Goal: Task Accomplishment & Management: Use online tool/utility

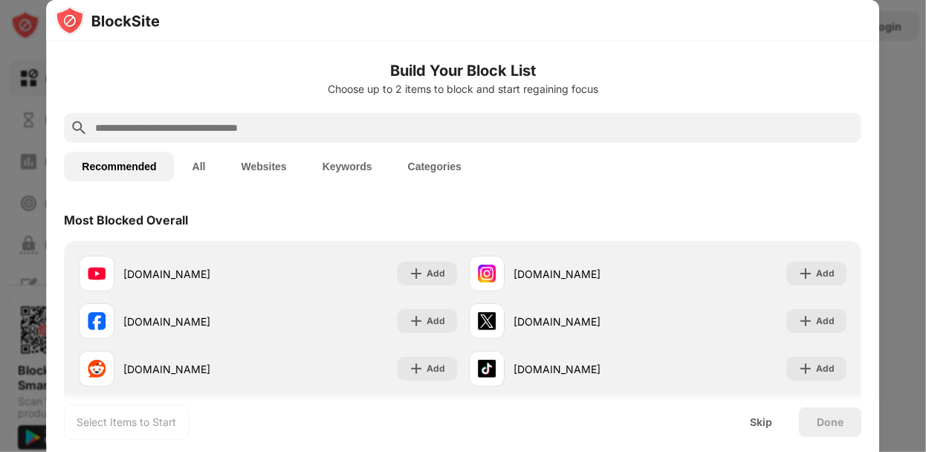
click at [255, 126] on input "text" at bounding box center [474, 128] width 761 height 18
paste input "**********"
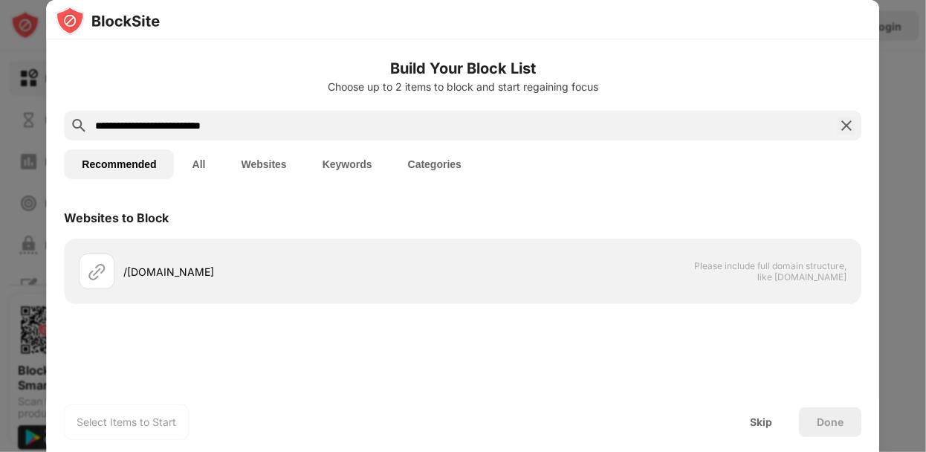
click at [97, 123] on input "**********" at bounding box center [463, 126] width 738 height 18
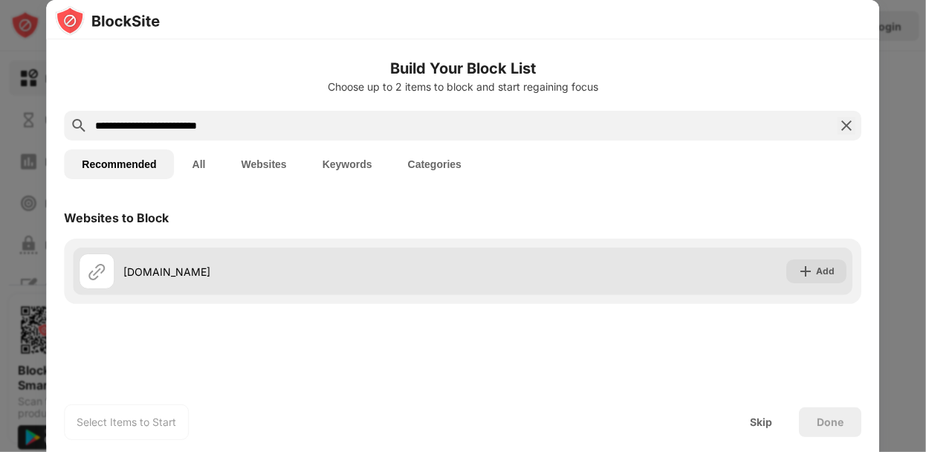
type input "**********"
click at [475, 267] on div "[DOMAIN_NAME] Add" at bounding box center [462, 271] width 779 height 48
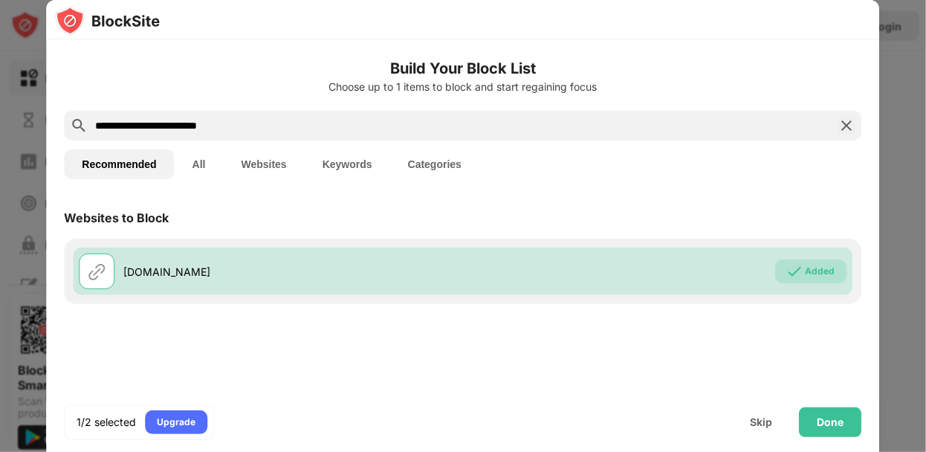
click at [496, 362] on div "Websites to Block [DOMAIN_NAME] Added" at bounding box center [462, 303] width 833 height 213
click at [833, 423] on div "Done" at bounding box center [830, 422] width 27 height 12
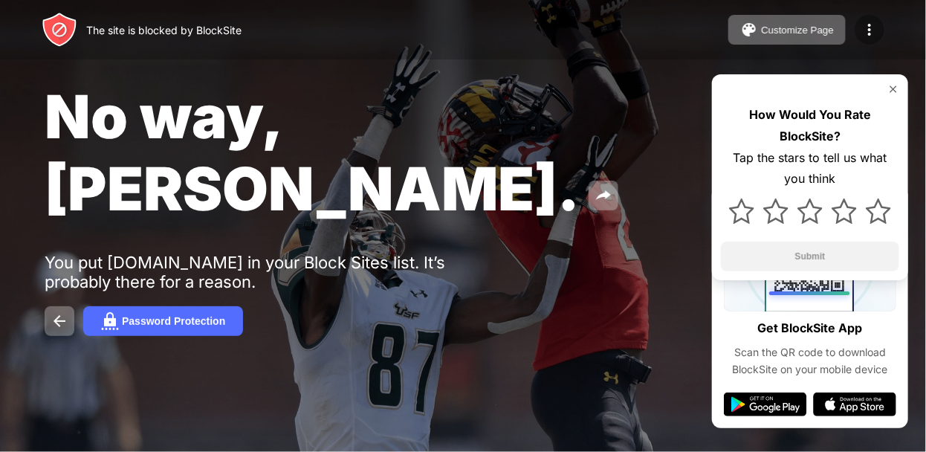
click at [871, 36] on img at bounding box center [869, 30] width 18 height 18
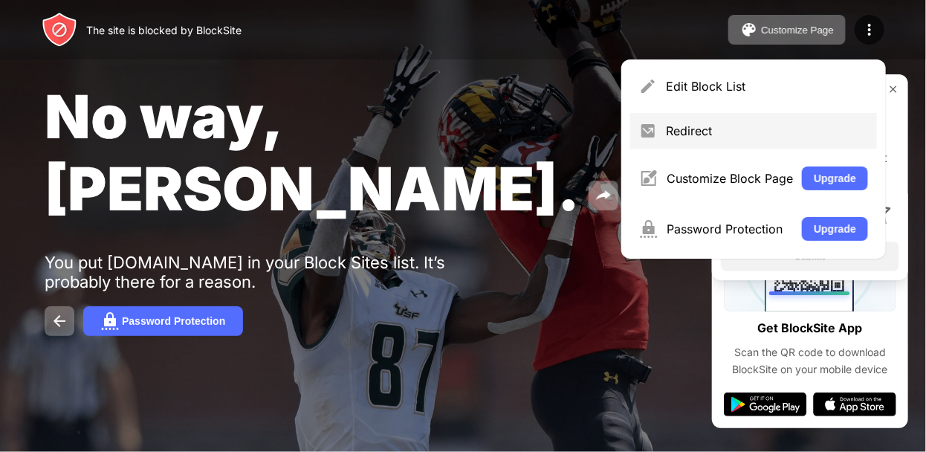
click at [663, 131] on div "Redirect" at bounding box center [753, 131] width 247 height 36
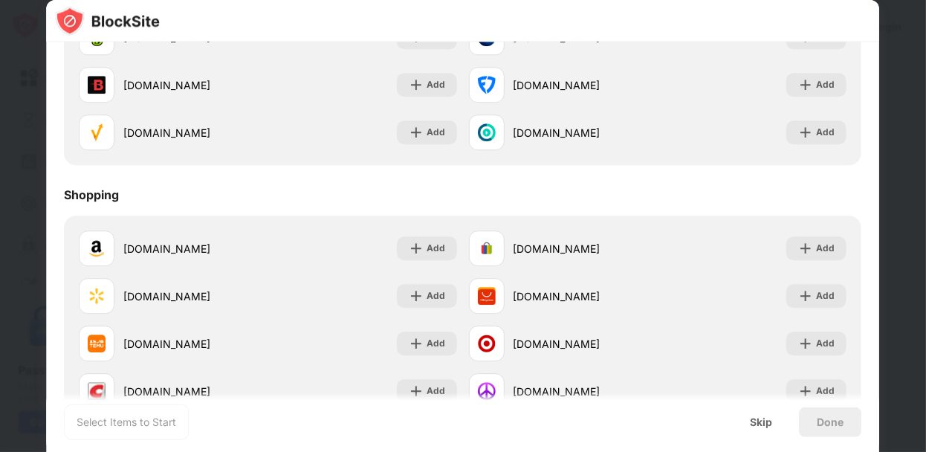
scroll to position [1598, 0]
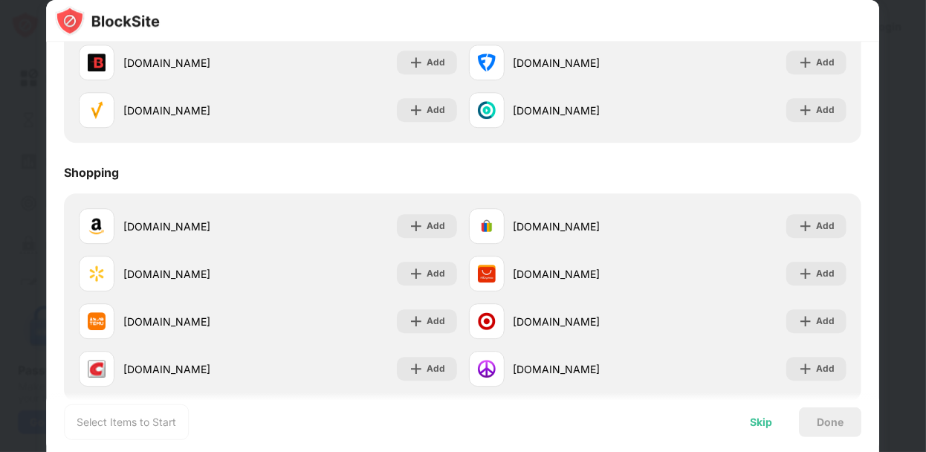
click at [763, 420] on div "Skip" at bounding box center [761, 422] width 22 height 12
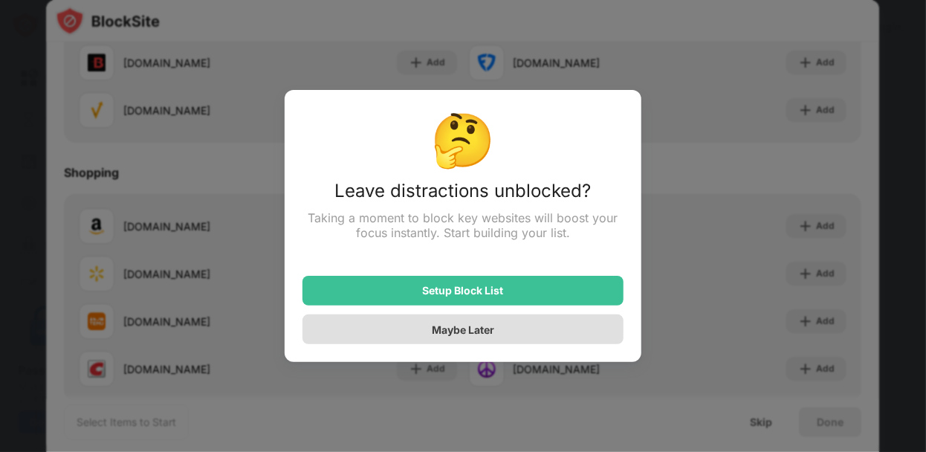
click at [490, 334] on div "Maybe Later" at bounding box center [463, 329] width 62 height 13
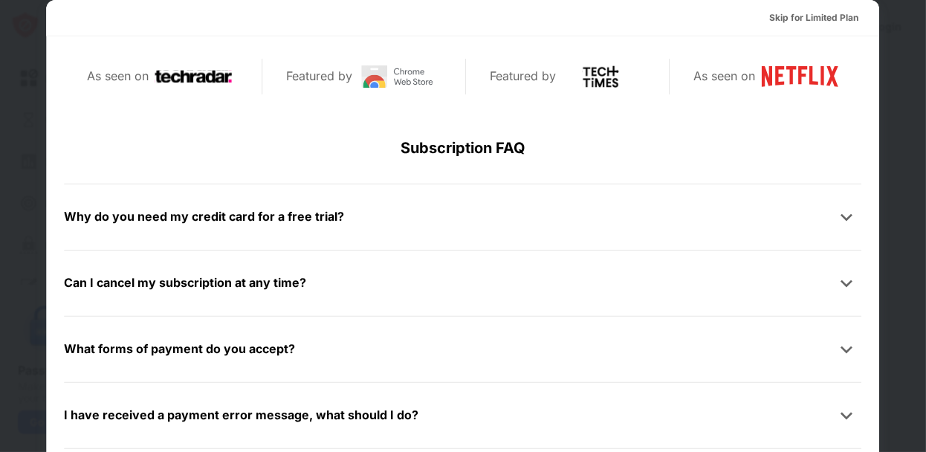
scroll to position [724, 0]
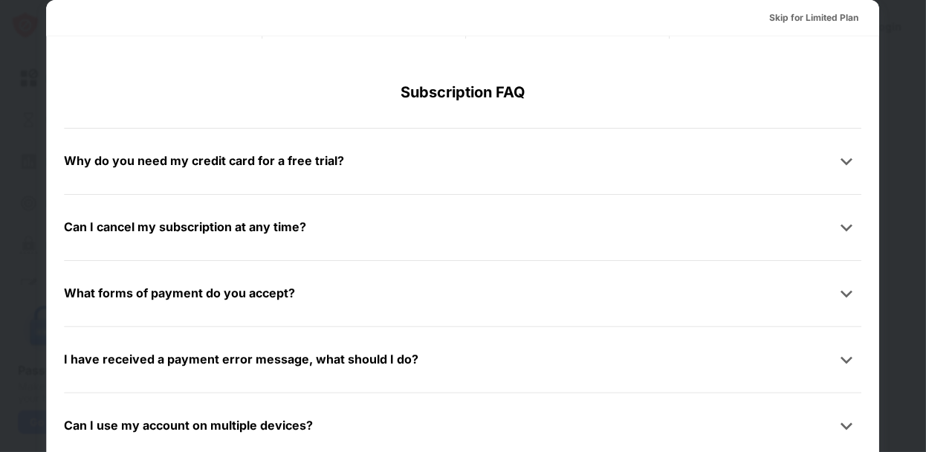
click at [205, 432] on div "Can I use my account on multiple devices?" at bounding box center [188, 425] width 249 height 22
click at [209, 423] on div "Can I use my account on multiple devices?" at bounding box center [188, 425] width 249 height 22
click at [804, 23] on div "Skip for Limited Plan" at bounding box center [814, 17] width 89 height 15
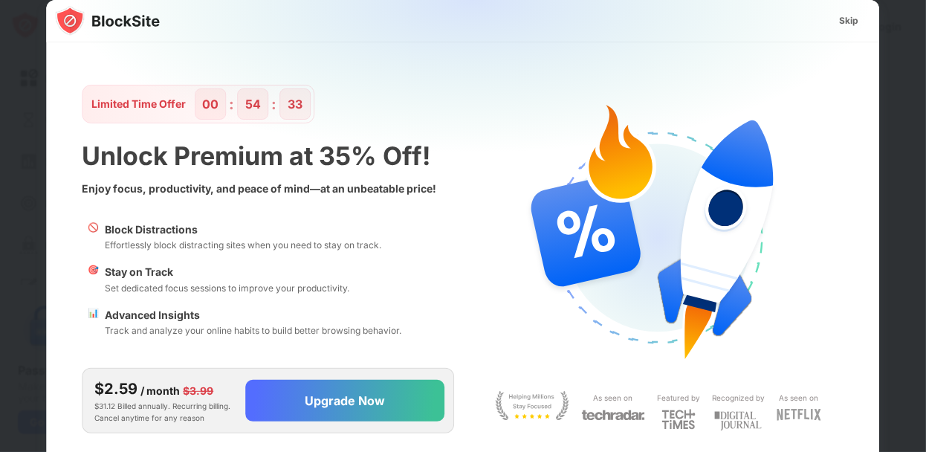
scroll to position [0, 0]
click at [854, 19] on div "Skip" at bounding box center [848, 20] width 19 height 15
